Goal: Find specific page/section: Find specific page/section

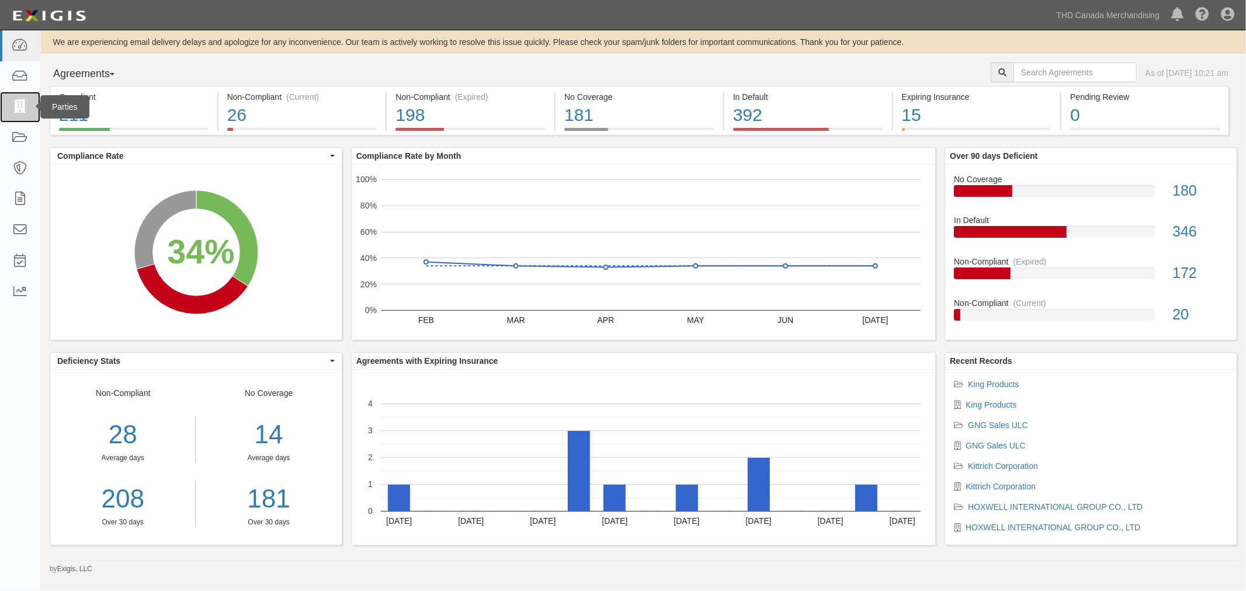
click at [5, 115] on link at bounding box center [20, 107] width 40 height 31
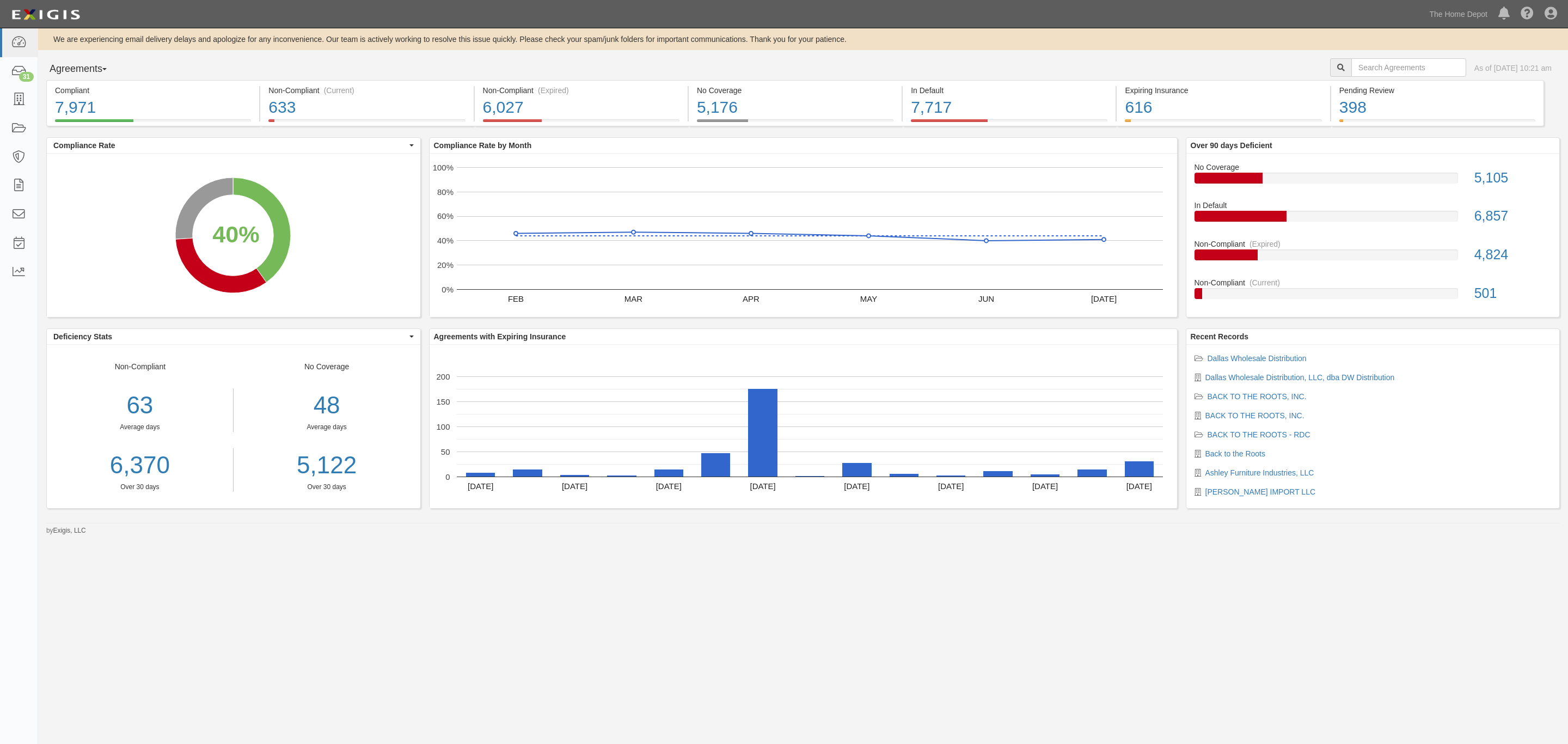
click at [509, 178] on div "We are experiencing email delivery delays and apologize for any inconvenience. …" at bounding box center [784, 363] width 1568 height 669
click at [18, 99] on div "40% (7,971 out of 19,836 agreements)" at bounding box center [79, 101] width 124 height 16
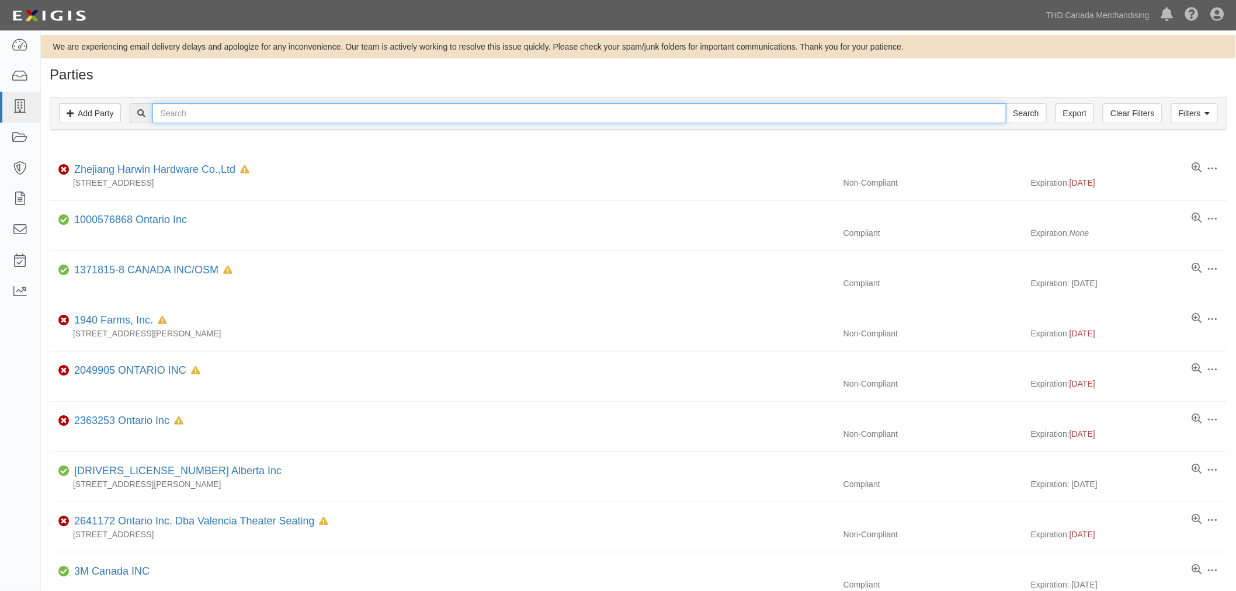
click at [465, 110] on input "text" at bounding box center [578, 113] width 853 height 20
paste input "GNG Sales Inc"
type input "GNG Sales Inc"
click at [1006, 103] on input "Search" at bounding box center [1026, 113] width 41 height 20
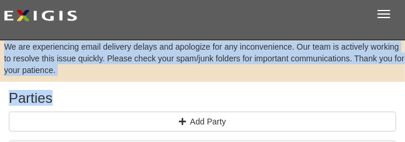
drag, startPoint x: 357, startPoint y: 61, endPoint x: 422, endPoint y: 83, distance: 68.9
click at [405, 83] on html "Toggle navigation Dashboard Inbox Parties Agreements Coverages Documents Messag…" at bounding box center [202, 143] width 405 height 287
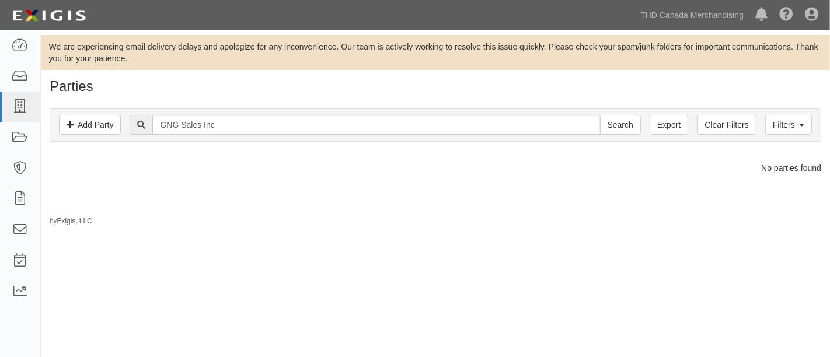
click at [214, 179] on div at bounding box center [436, 183] width 790 height 18
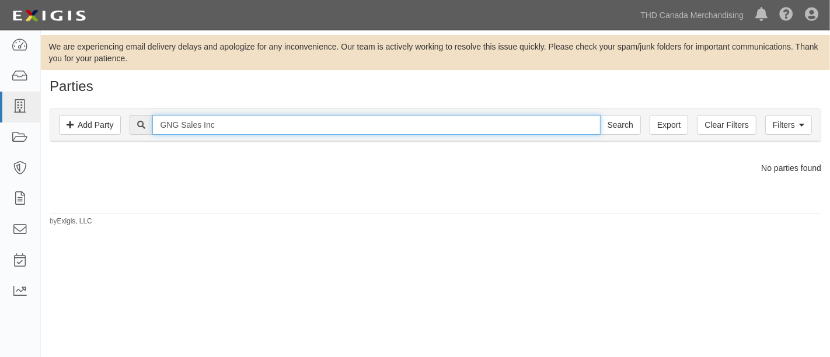
drag, startPoint x: 280, startPoint y: 124, endPoint x: 255, endPoint y: 126, distance: 25.2
click at [267, 126] on input "GNG Sales Inc" at bounding box center [376, 125] width 448 height 20
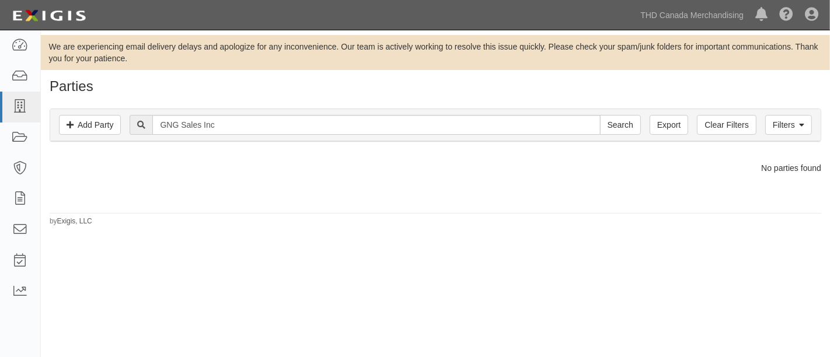
click at [135, 123] on div at bounding box center [141, 125] width 23 height 20
click at [197, 111] on div "Filters Add Party Clear Filters Export GNG Sales Inc Search Filters" at bounding box center [435, 125] width 771 height 32
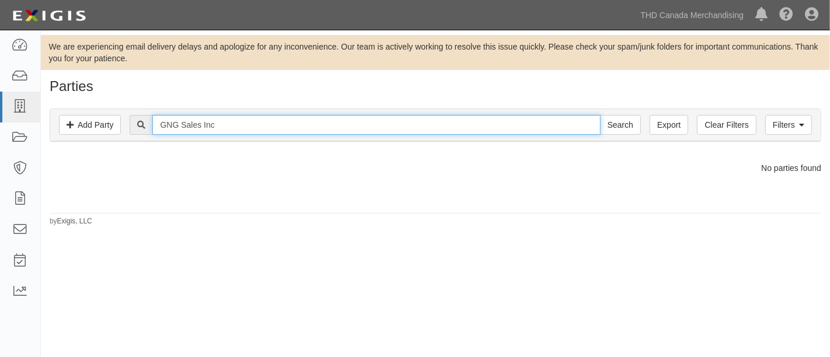
click at [193, 120] on input "GNG Sales Inc" at bounding box center [376, 125] width 448 height 20
paste input "JACKPOT REMOTE LLC"
type input "JACKPOT REMOTE LLC"
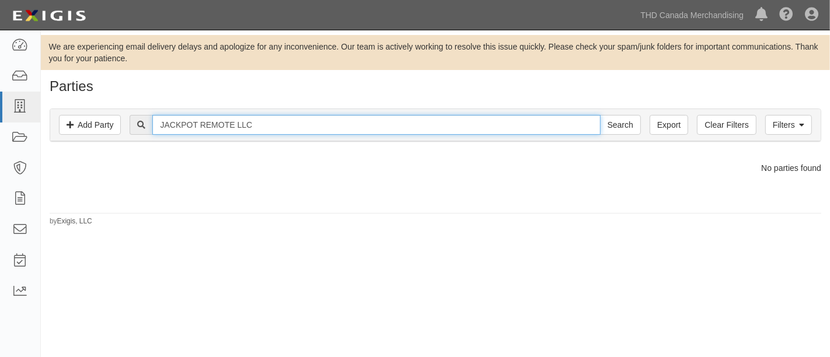
click at [600, 115] on input "Search" at bounding box center [620, 125] width 41 height 20
